Goal: Communication & Community: Answer question/provide support

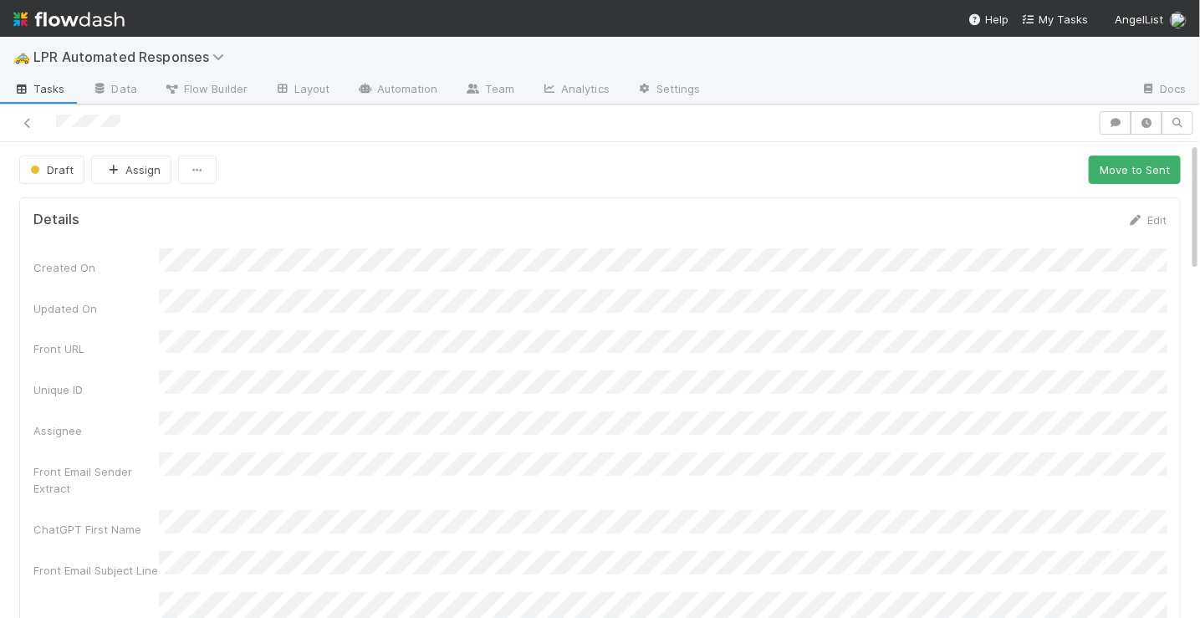
click at [1149, 212] on div "Edit" at bounding box center [1146, 220] width 39 height 17
click at [1146, 217] on link "Edit" at bounding box center [1146, 219] width 39 height 13
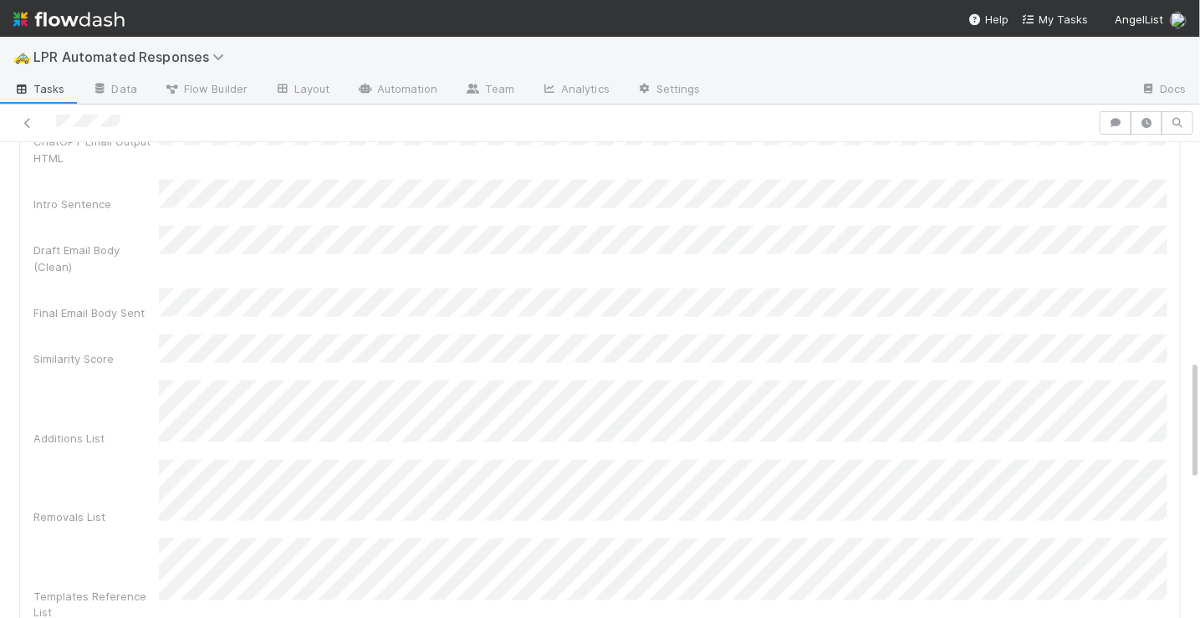
scroll to position [853, 0]
click at [137, 383] on div "Additions List" at bounding box center [599, 416] width 1133 height 66
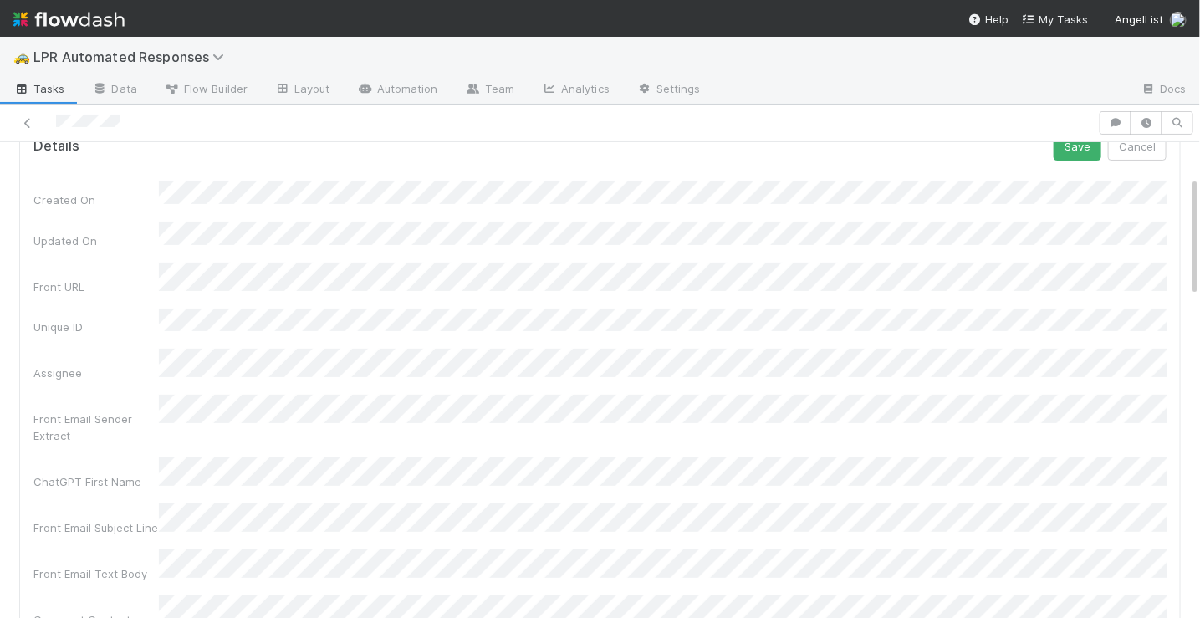
scroll to position [0, 0]
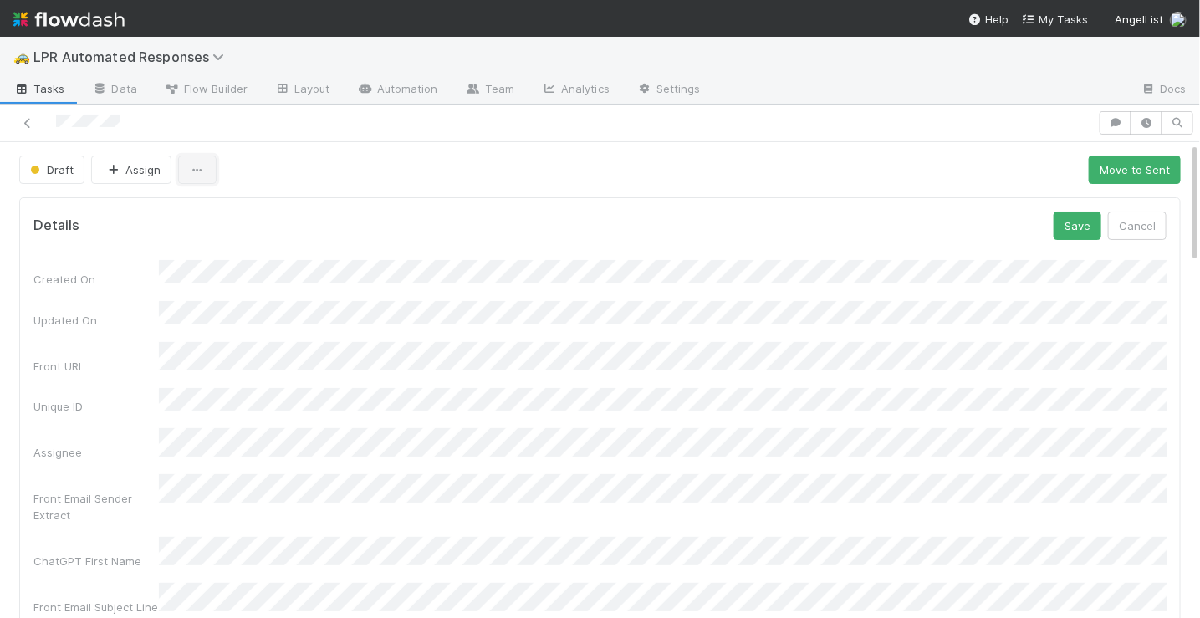
click at [197, 174] on icon "button" at bounding box center [197, 170] width 17 height 11
click at [197, 174] on div "Duplicate Delete" at bounding box center [600, 309] width 1200 height 618
click at [1131, 220] on button "Cancel" at bounding box center [1137, 226] width 59 height 28
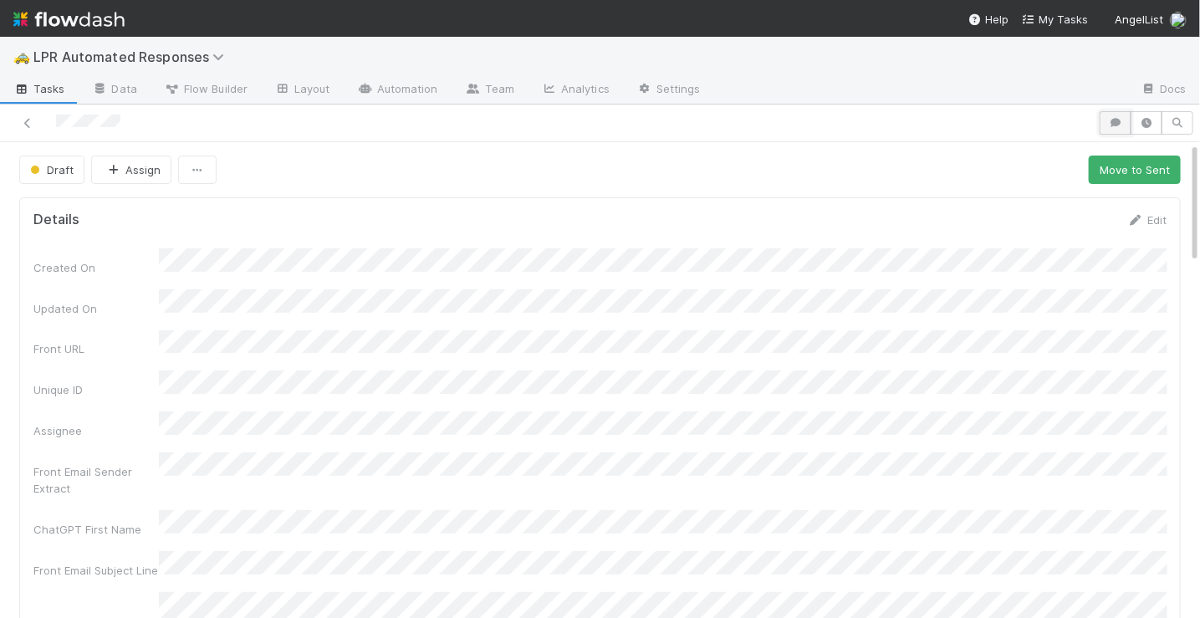
click at [1111, 127] on icon "button" at bounding box center [1115, 123] width 17 height 10
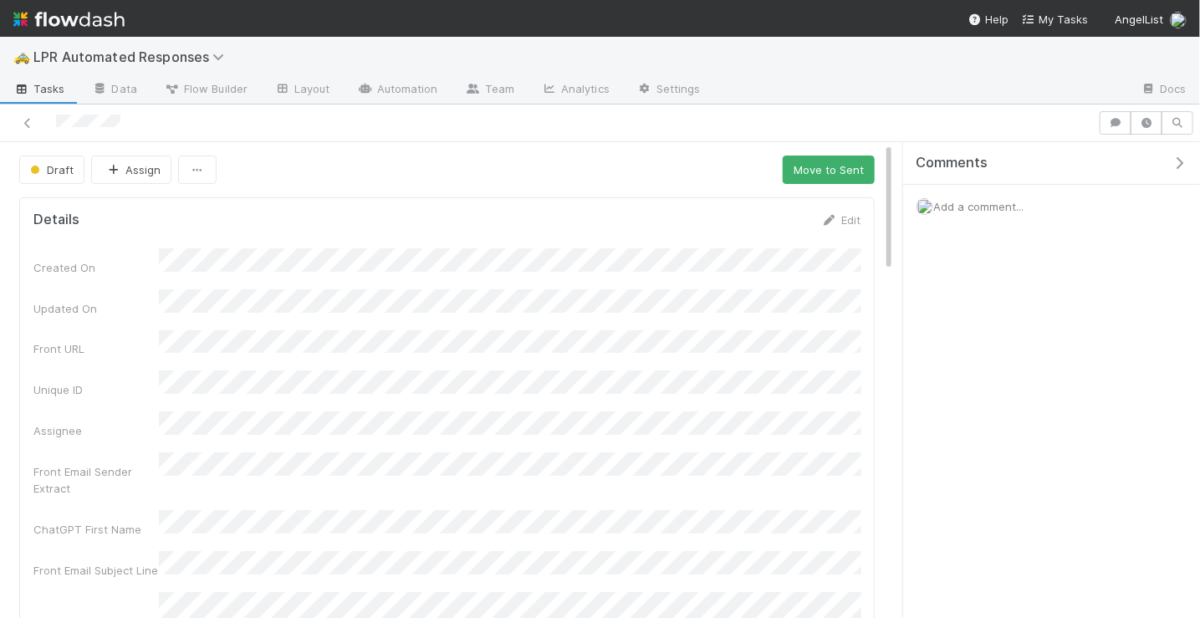
click at [976, 206] on span "Add a comment..." at bounding box center [978, 206] width 90 height 13
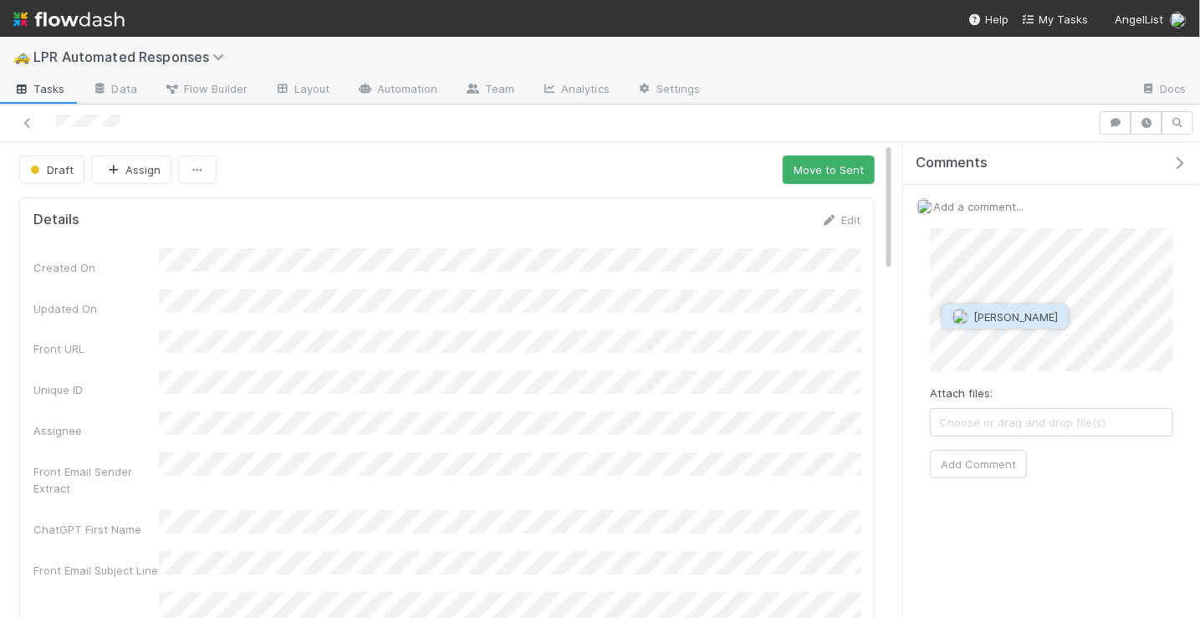
click at [995, 319] on span "Maxim Kalinkin" at bounding box center [1015, 316] width 84 height 13
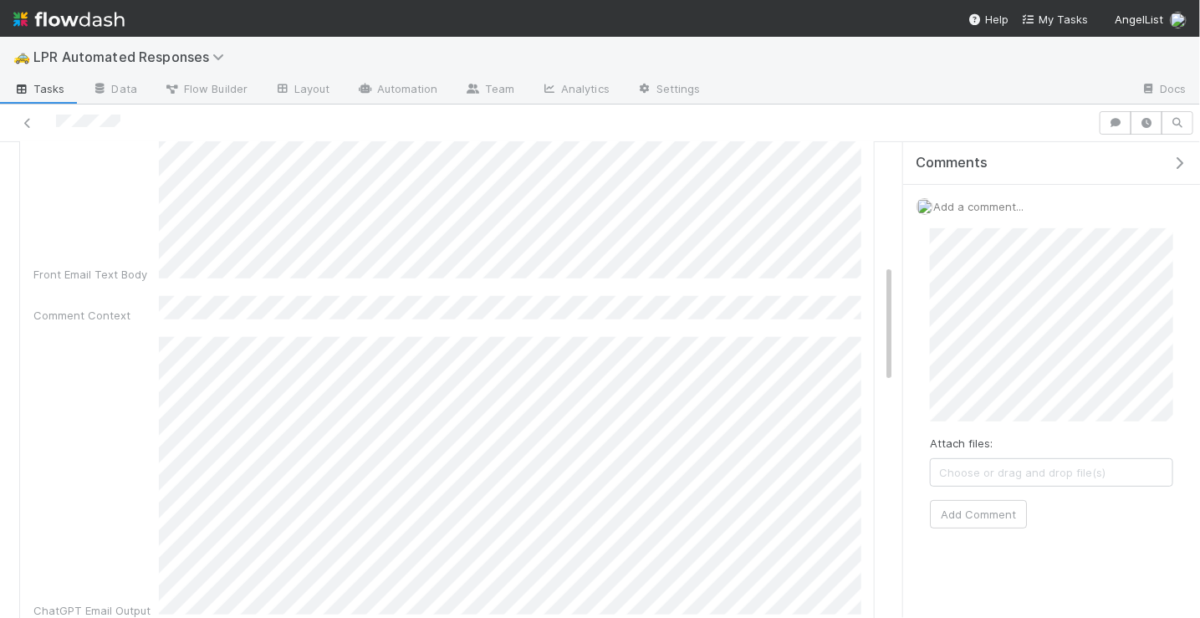
scroll to position [8, 0]
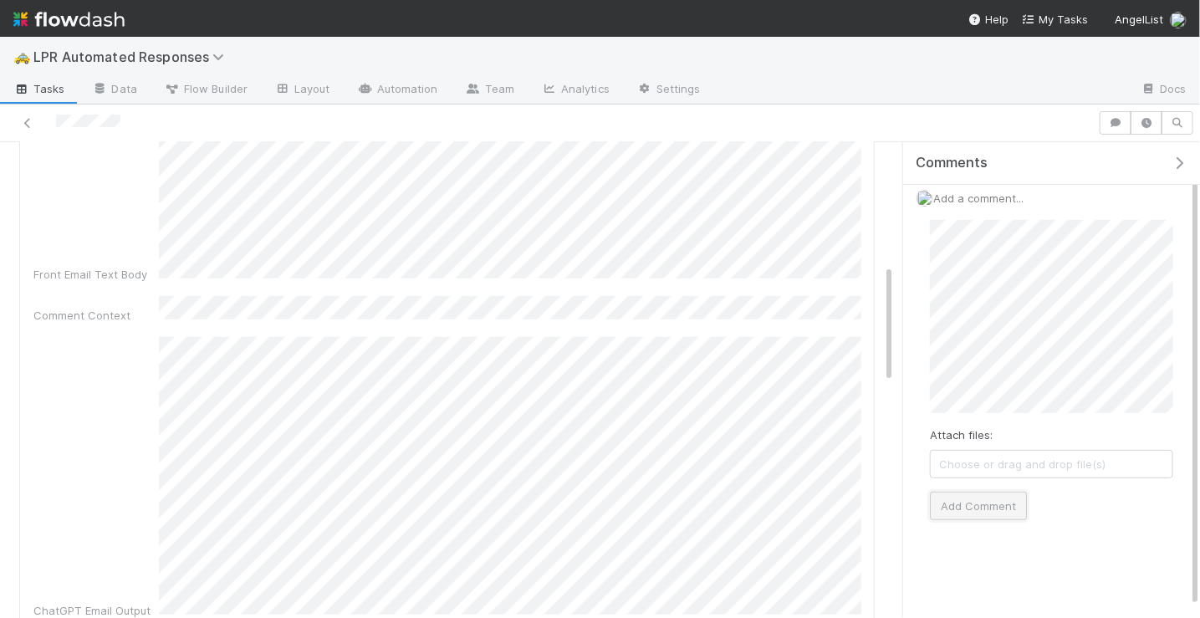
click at [991, 505] on button "Add Comment" at bounding box center [978, 506] width 97 height 28
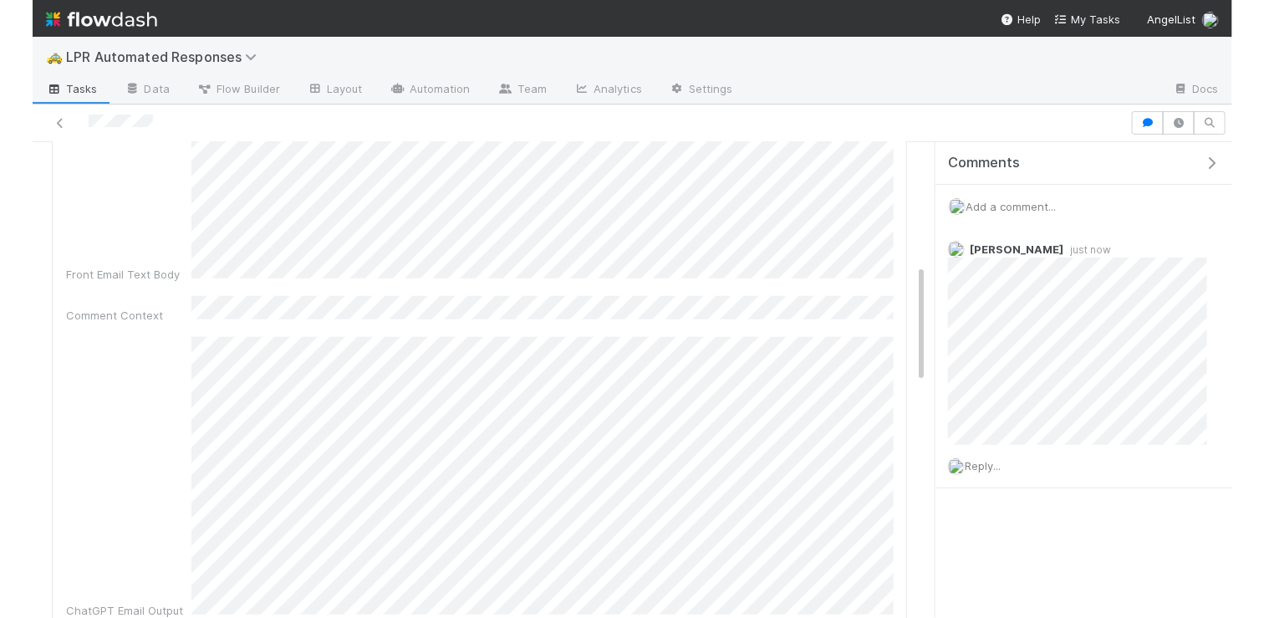
scroll to position [0, 0]
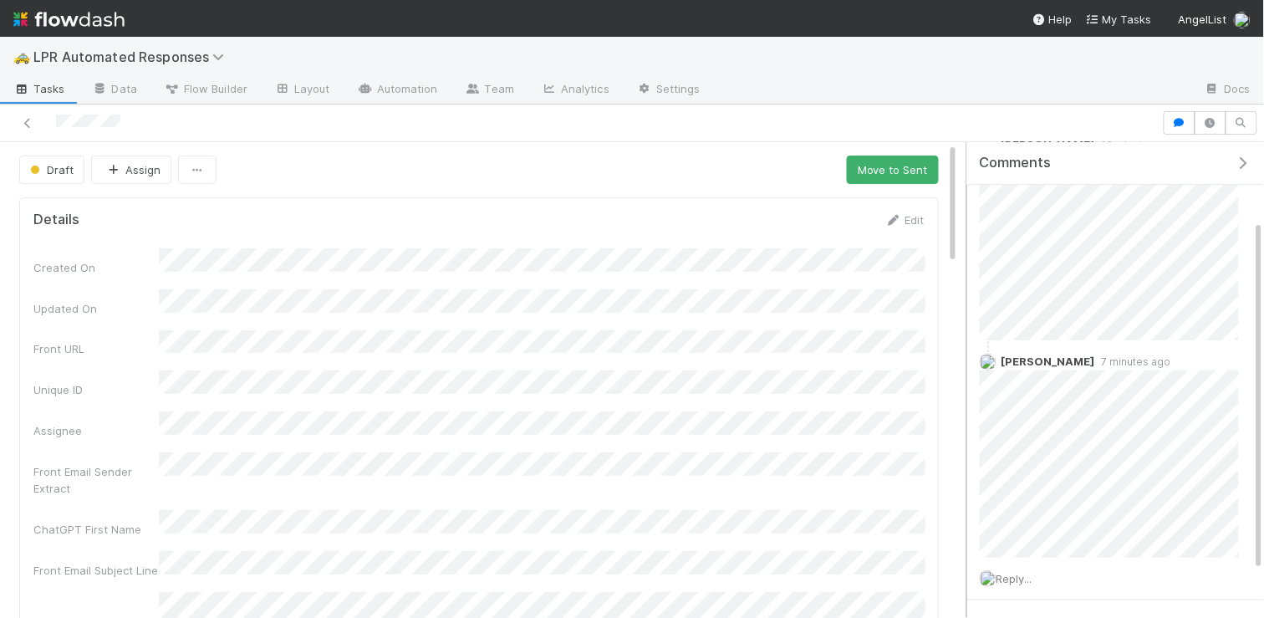
scroll to position [168, 0]
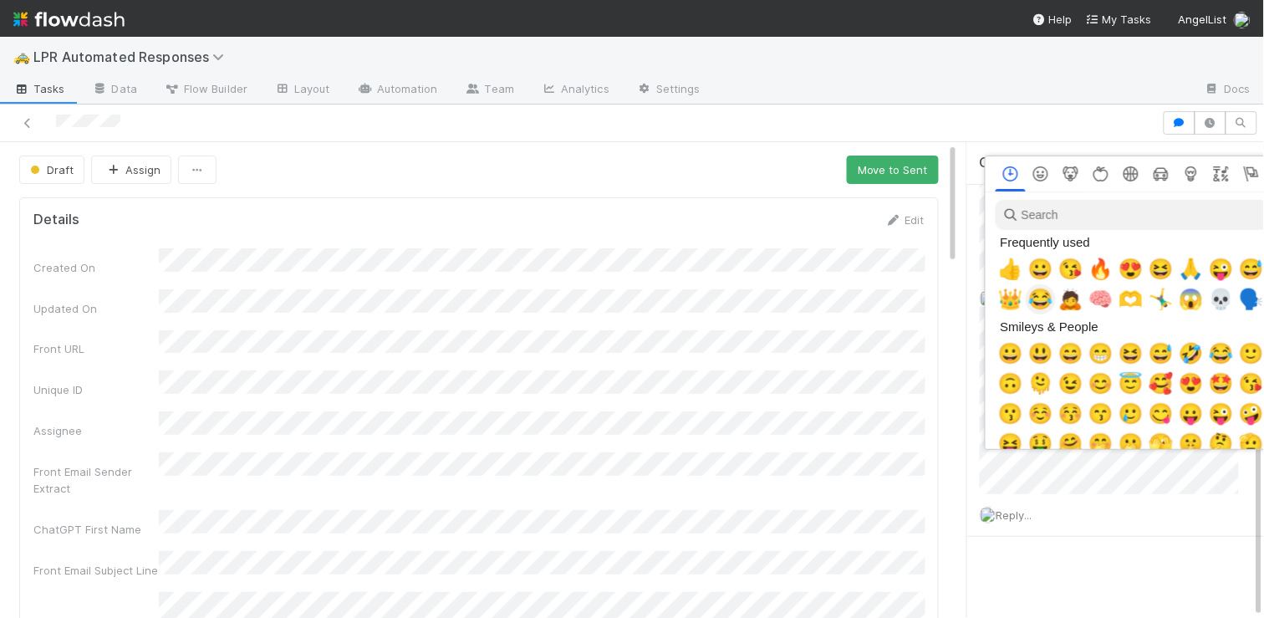
click at [1010, 305] on span "👑" at bounding box center [1010, 299] width 25 height 23
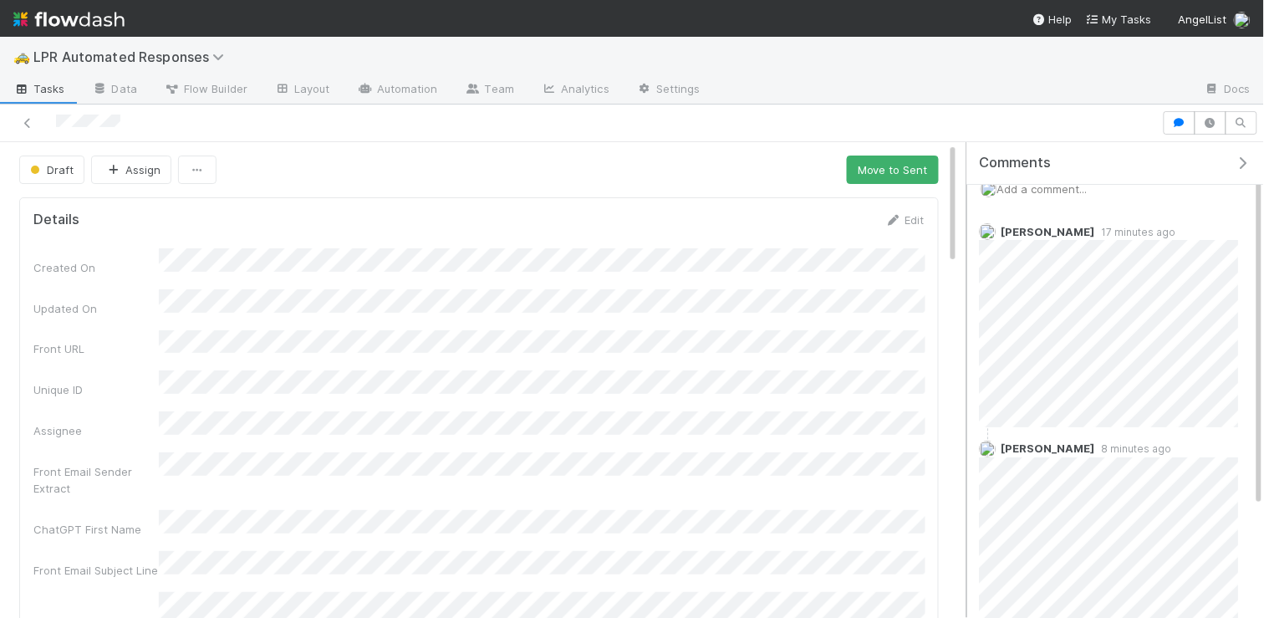
scroll to position [0, 0]
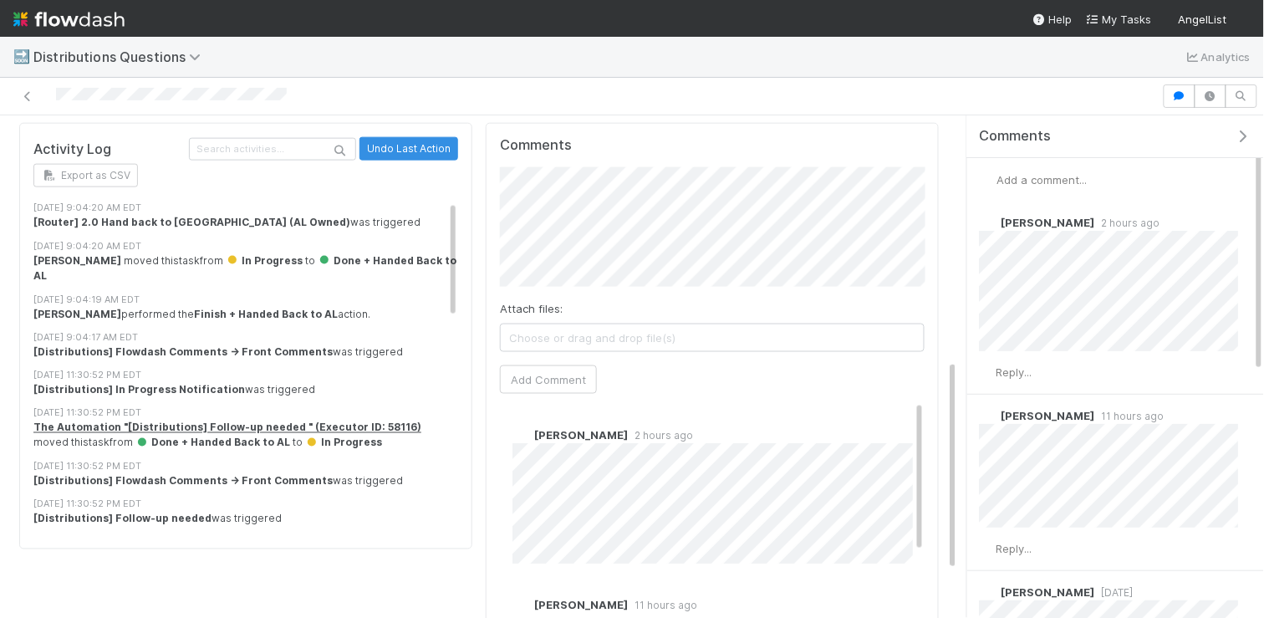
scroll to position [586, 0]
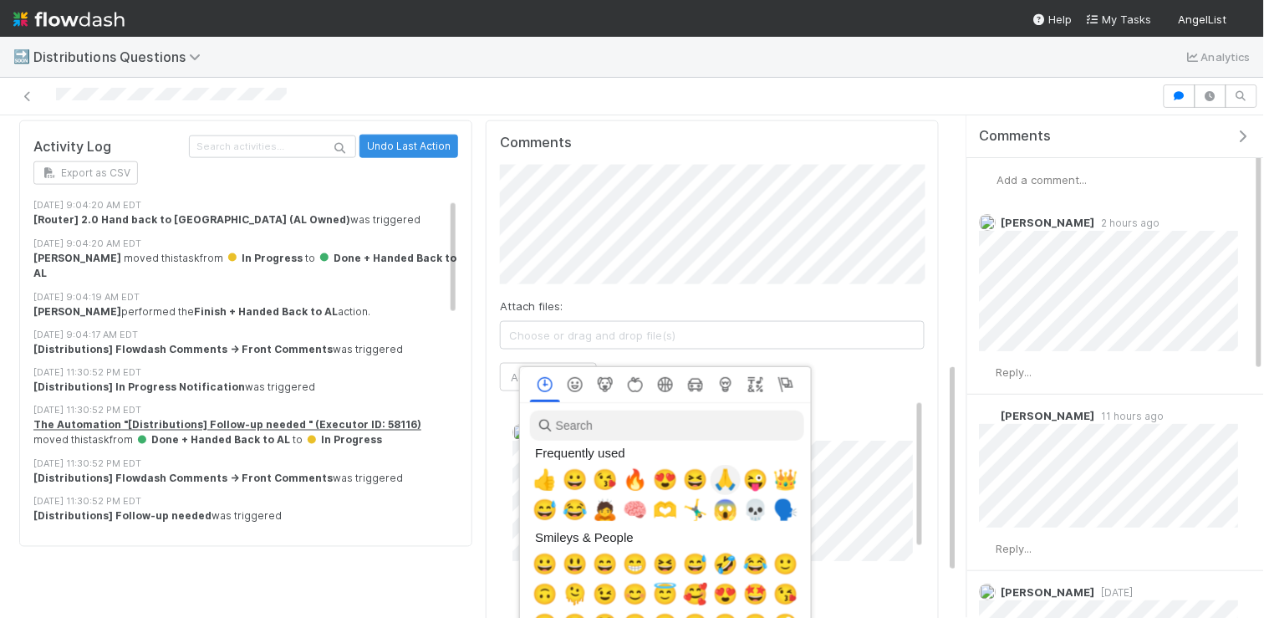
click at [726, 478] on span "🙏" at bounding box center [725, 479] width 25 height 23
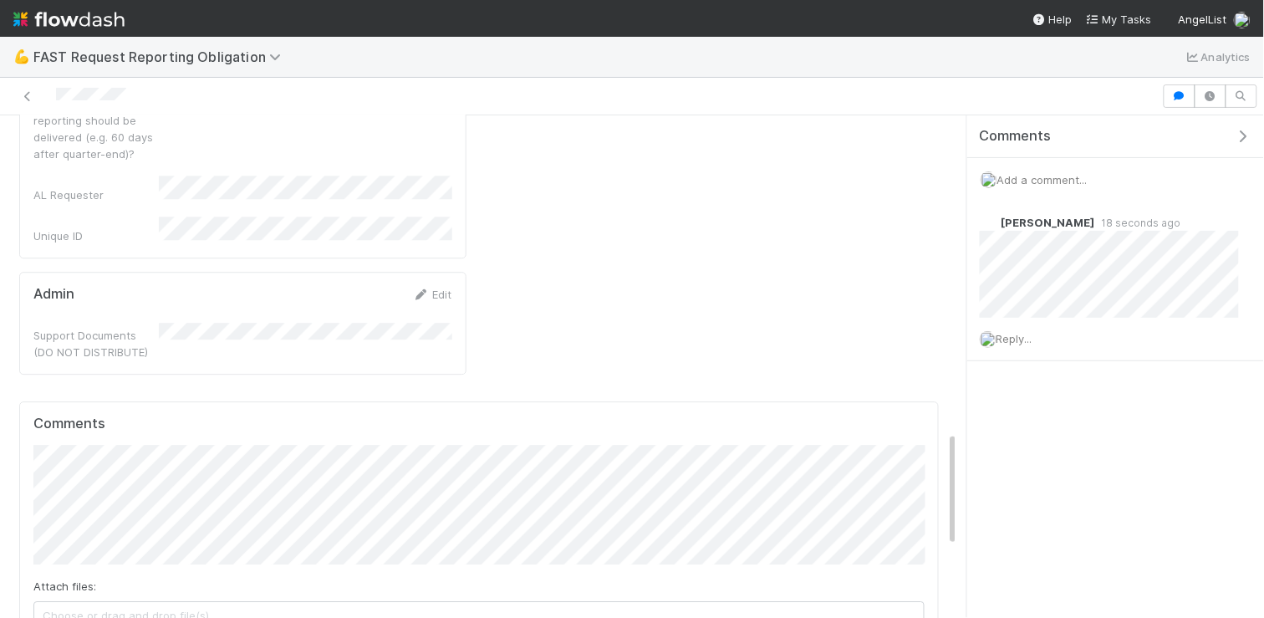
scroll to position [1374, 0]
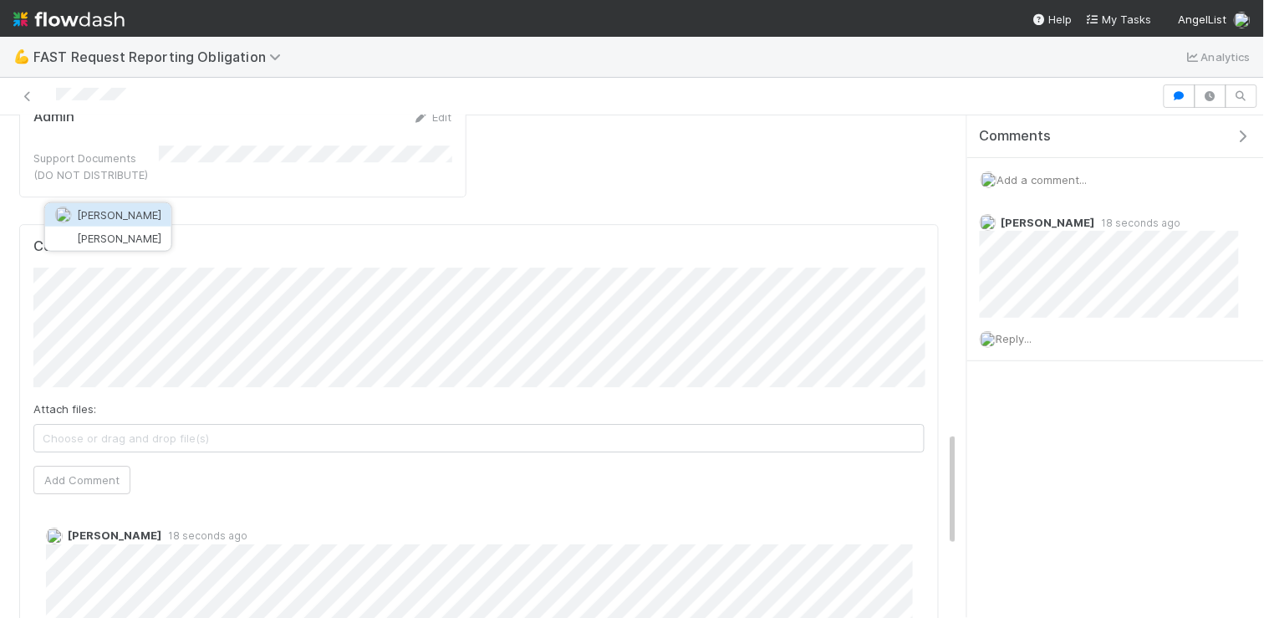
click at [120, 219] on span "[PERSON_NAME]" at bounding box center [119, 214] width 84 height 13
click at [60, 466] on button "Add Comment" at bounding box center [81, 480] width 97 height 28
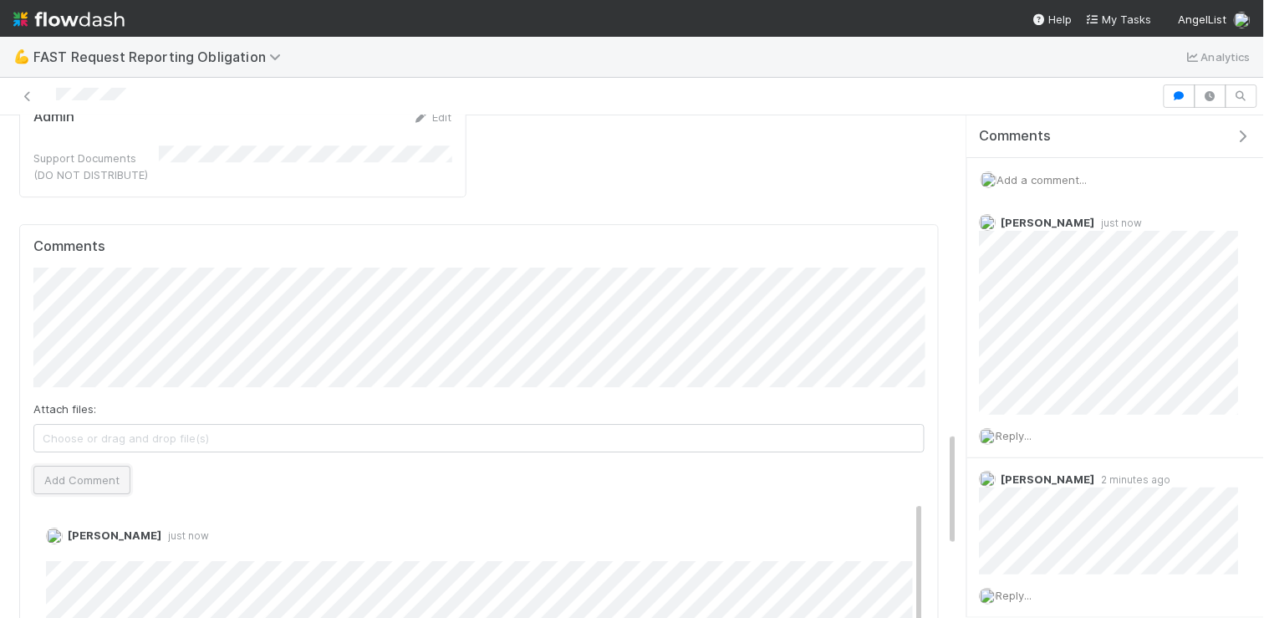
click at [84, 466] on button "Add Comment" at bounding box center [81, 480] width 97 height 28
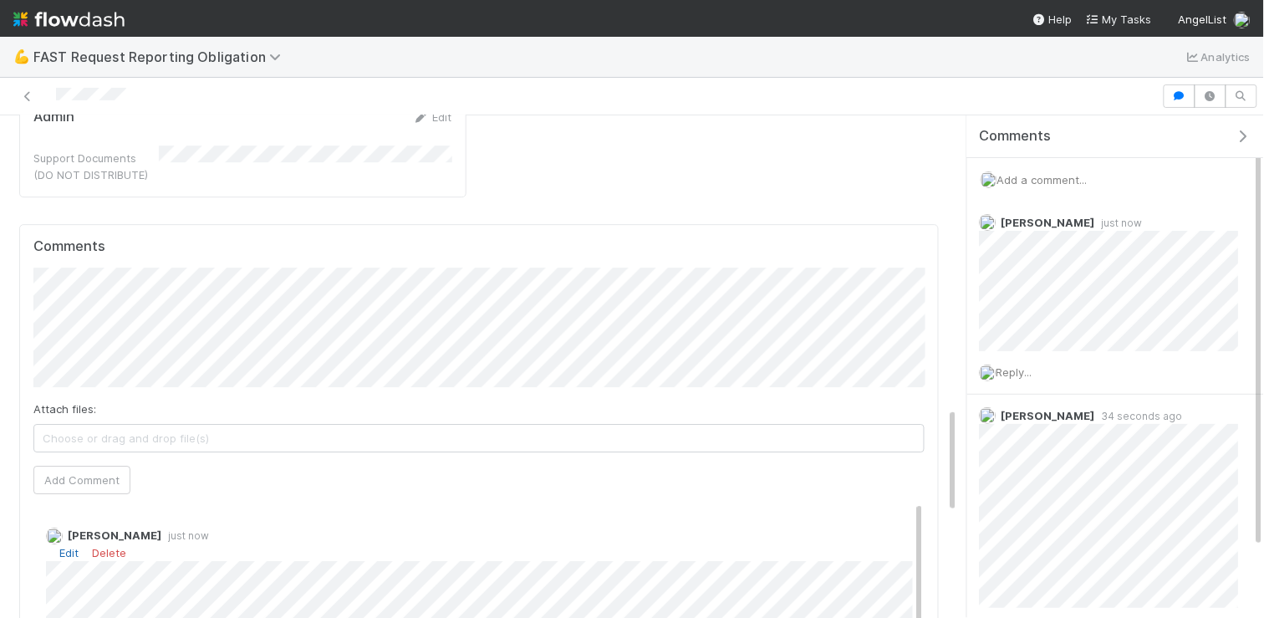
click at [69, 546] on link "Edit" at bounding box center [68, 552] width 19 height 13
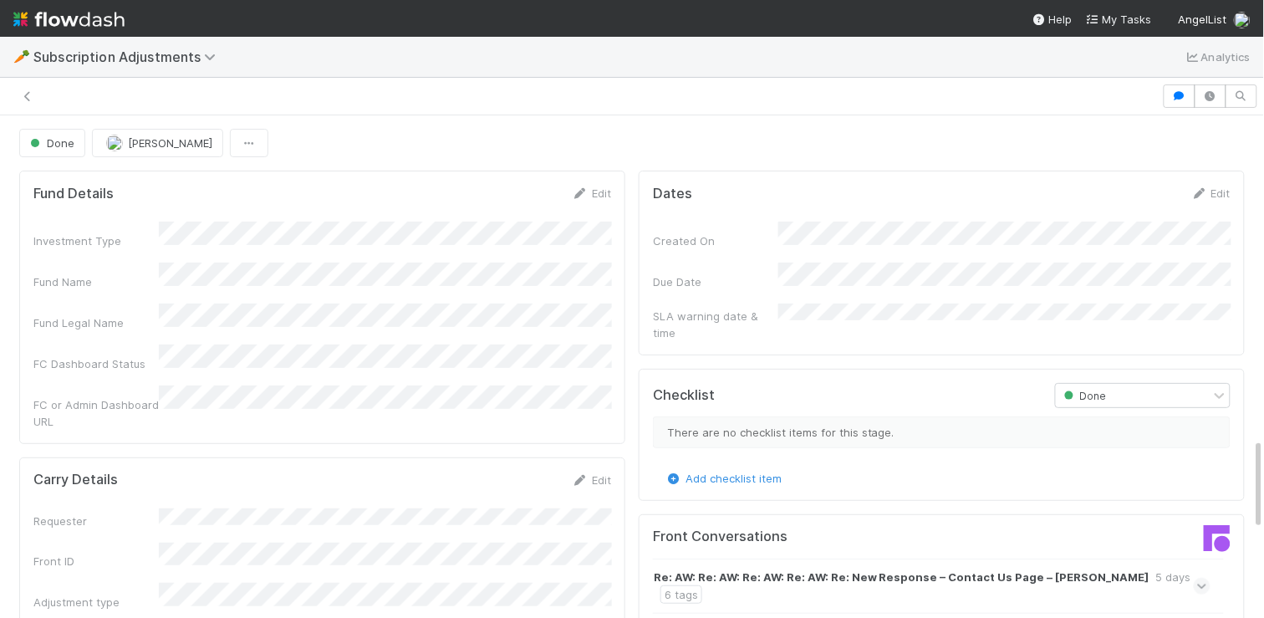
scroll to position [1764, 0]
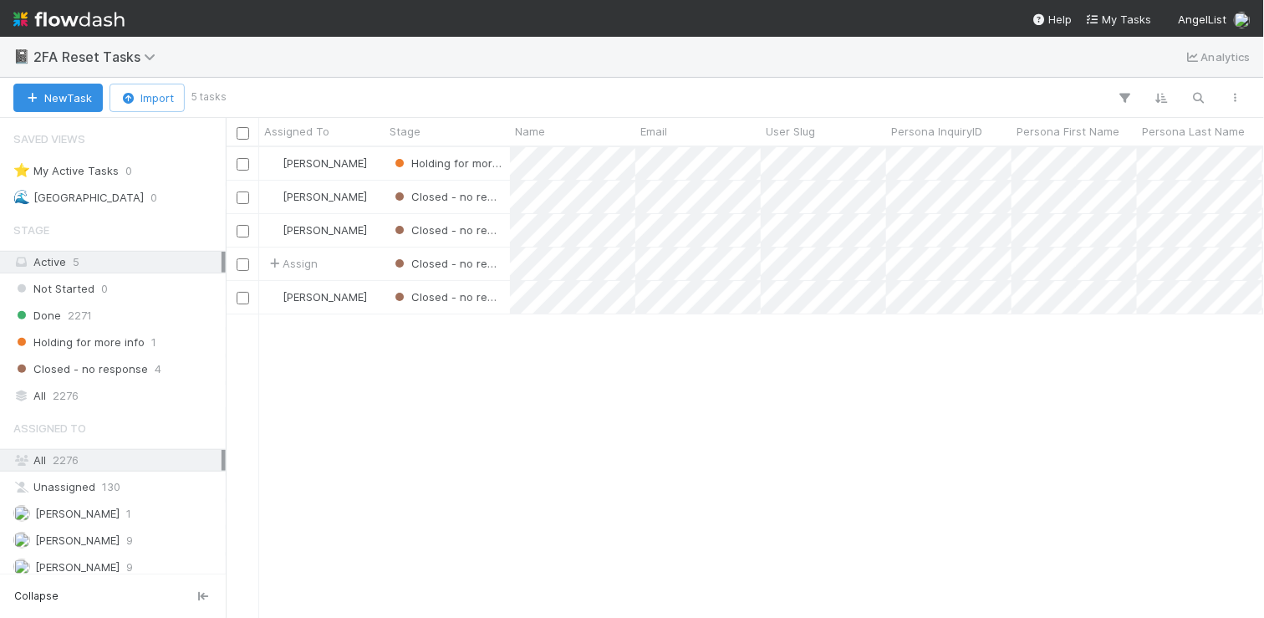
scroll to position [471, 1038]
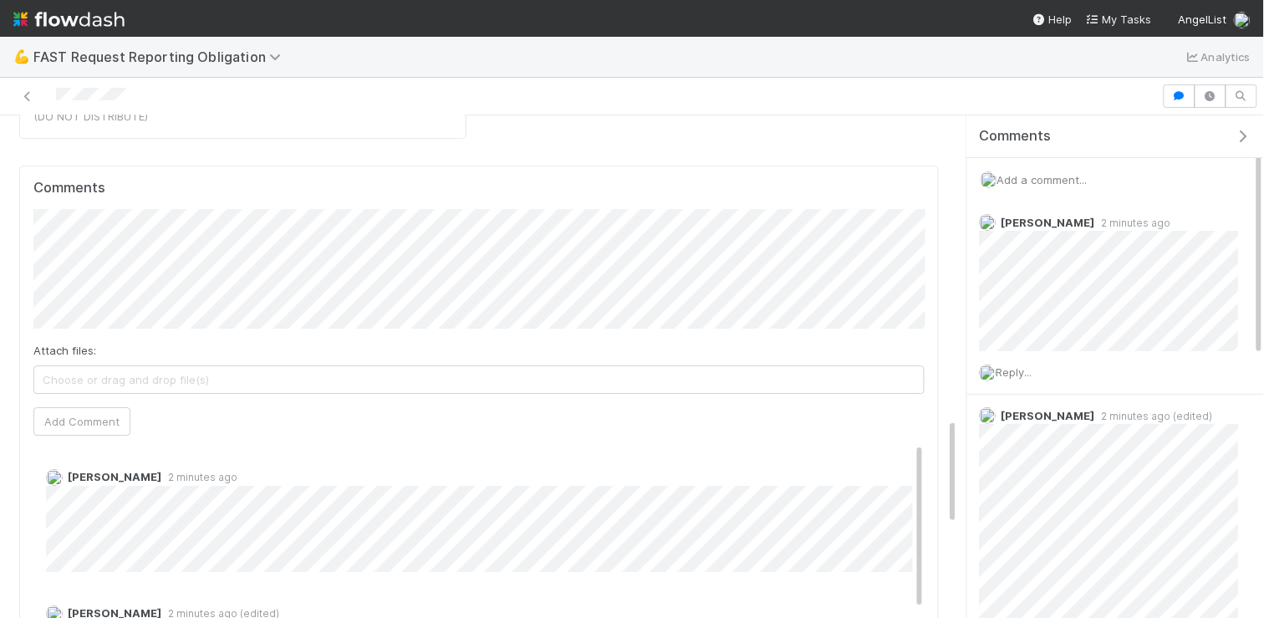
scroll to position [1427, 0]
click at [59, 412] on button "Add Comment" at bounding box center [81, 426] width 97 height 28
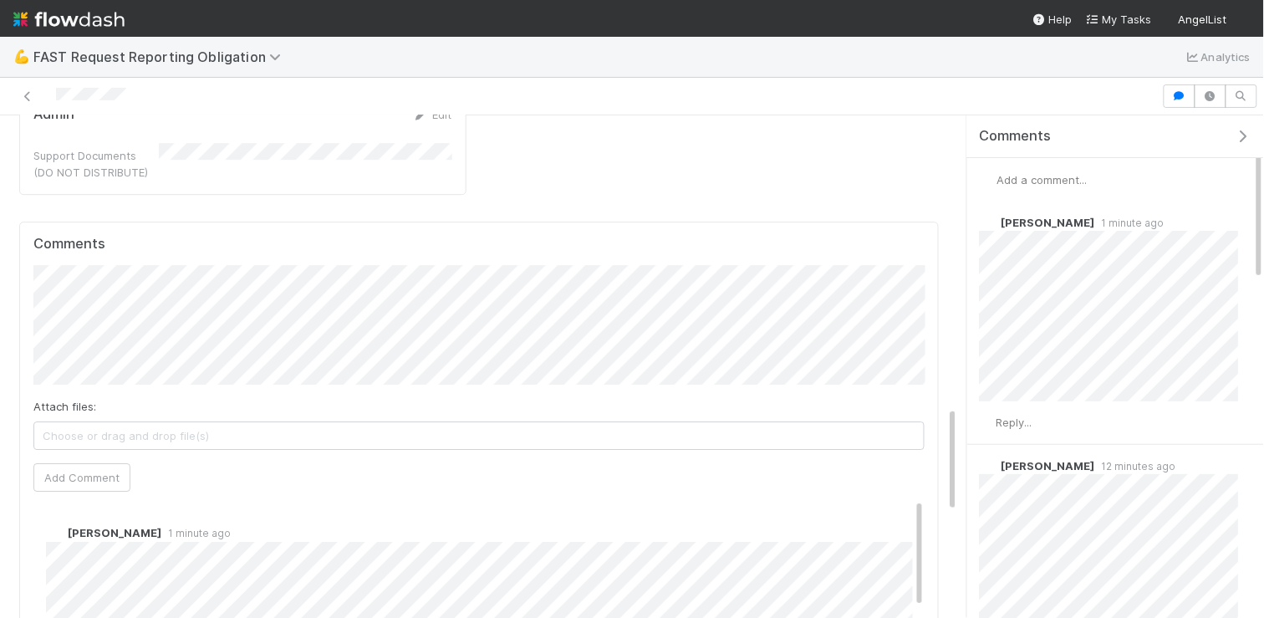
scroll to position [1370, 0]
click at [100, 469] on button "Add Comment" at bounding box center [81, 483] width 97 height 28
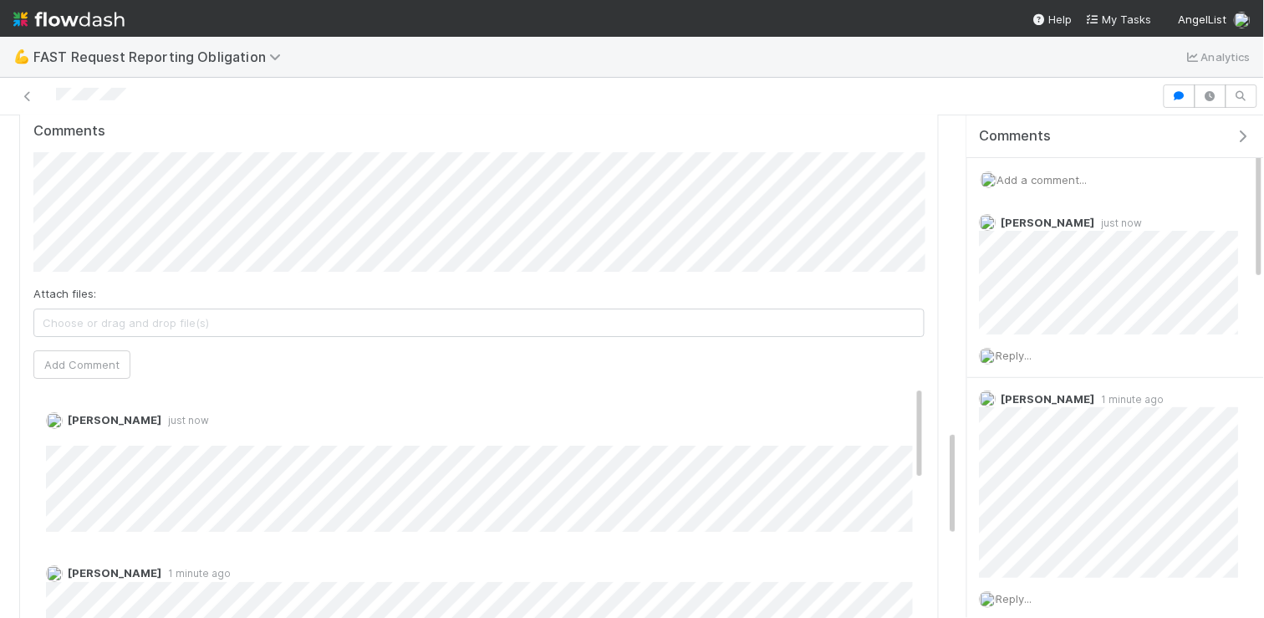
scroll to position [1495, 0]
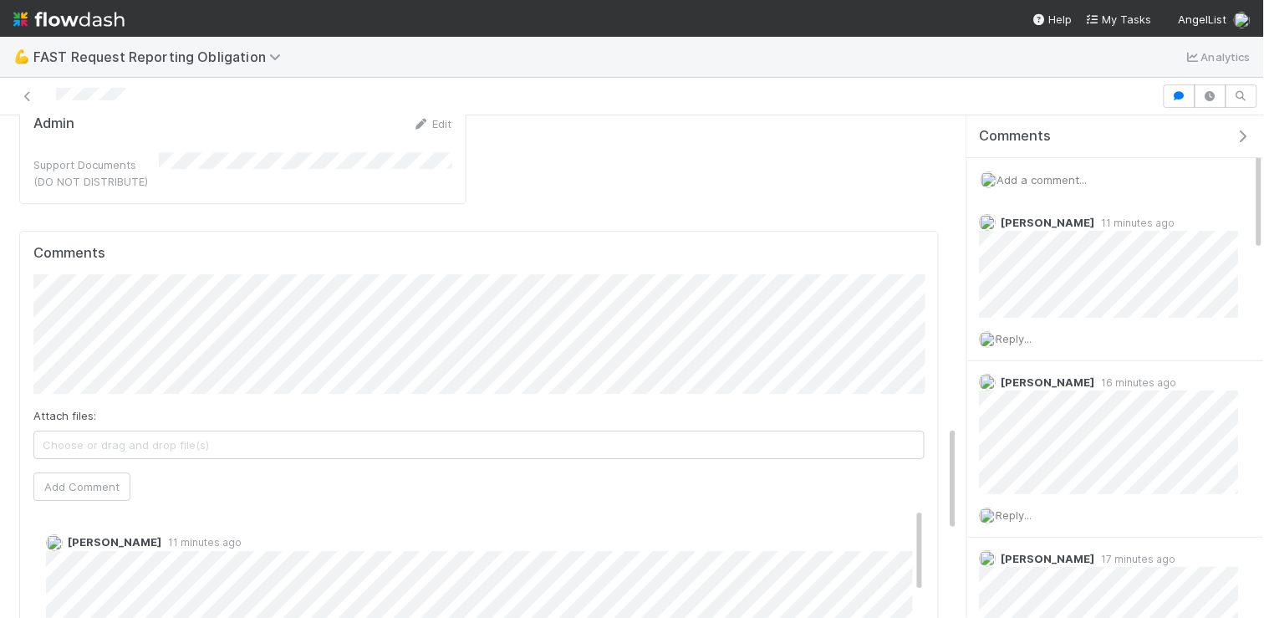
scroll to position [1461, 0]
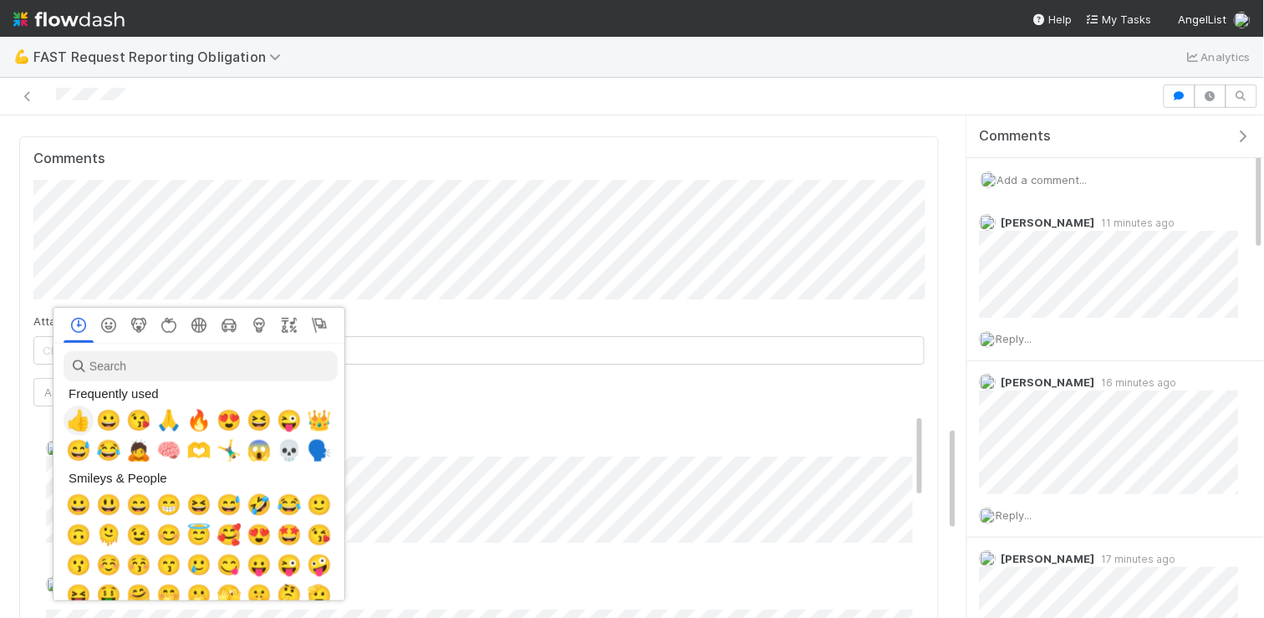
click at [80, 412] on span "👍" at bounding box center [78, 420] width 25 height 23
